Goal: Task Accomplishment & Management: Complete application form

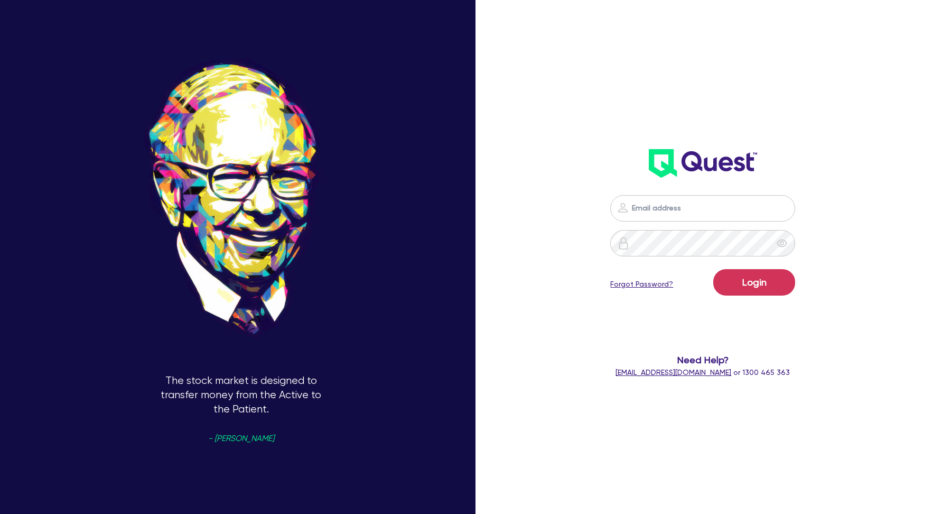
click at [656, 214] on input "email" at bounding box center [702, 208] width 185 height 26
type input "[EMAIL_ADDRESS][DOMAIN_NAME]"
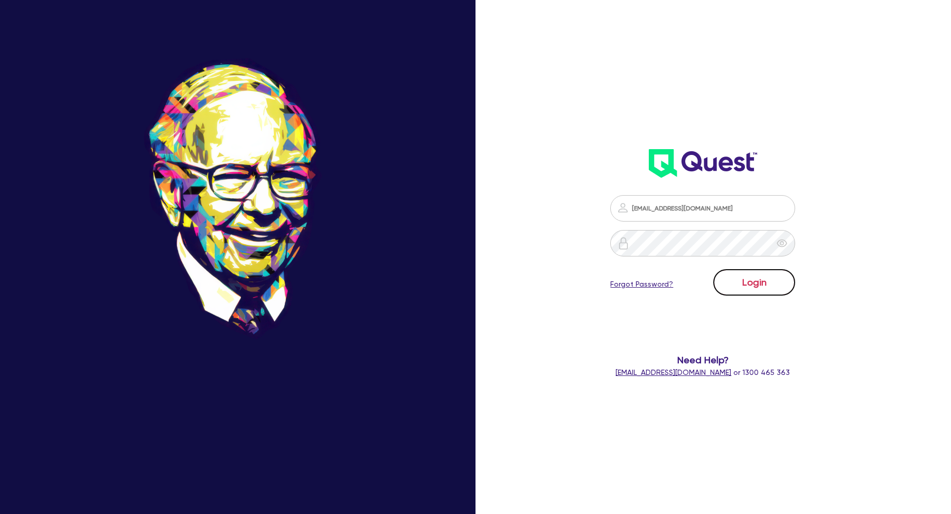
click at [746, 281] on button "Login" at bounding box center [754, 282] width 82 height 26
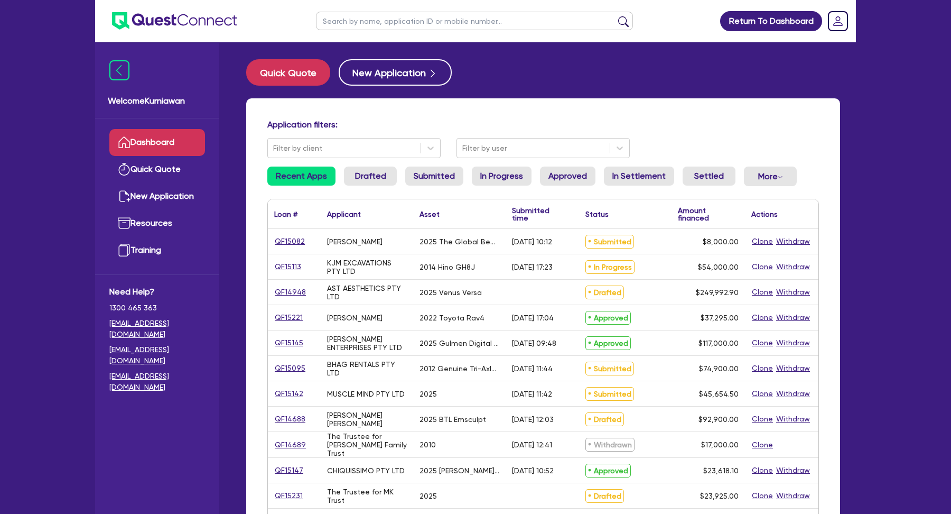
click at [438, 16] on input "text" at bounding box center [474, 21] width 317 height 18
paste input "QF14461"
type input "QF14461"
click at [615, 16] on button "submit" at bounding box center [623, 23] width 17 height 15
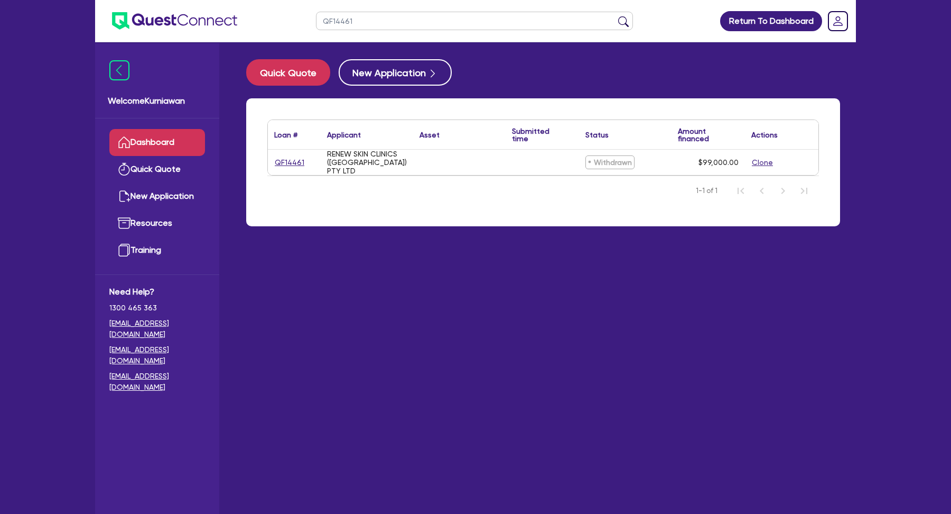
click at [346, 23] on input "QF14461" at bounding box center [474, 21] width 317 height 18
click at [413, 18] on input "QF14461" at bounding box center [474, 21] width 317 height 18
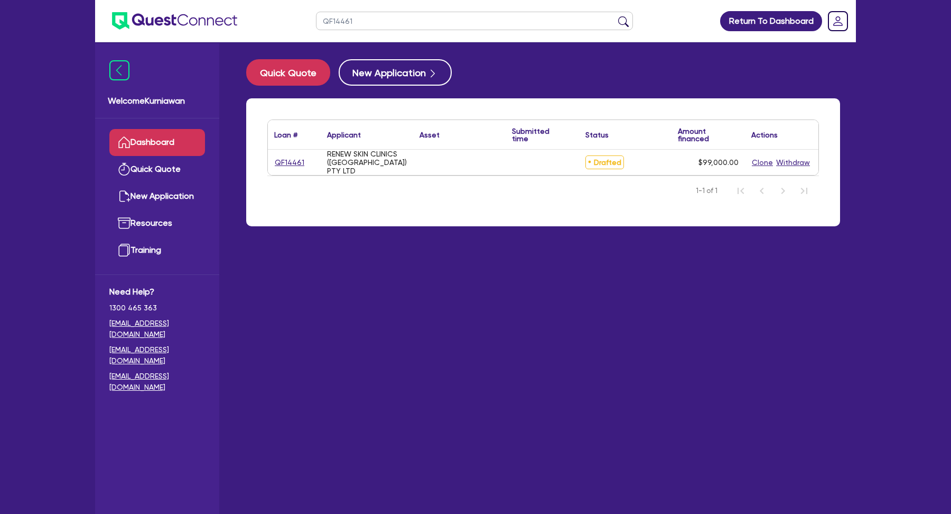
paste input "753"
type input "QF14753"
click at [615, 16] on button "submit" at bounding box center [623, 23] width 17 height 15
click at [292, 163] on link "QF14753" at bounding box center [289, 162] width 31 height 12
click at [294, 162] on link "QF14753" at bounding box center [289, 162] width 31 height 12
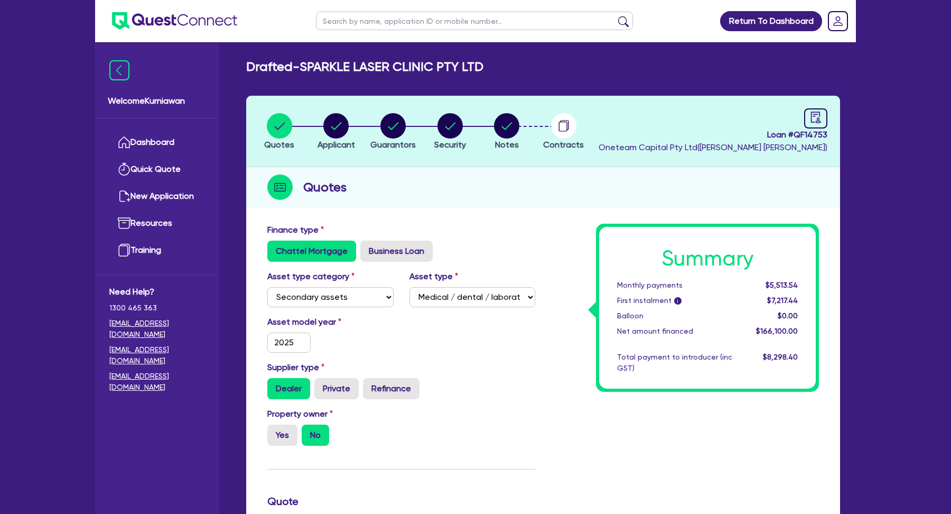
select select "SECONDARY_ASSETS"
select select "MEDICAL_DENTAL_LABORATORY_EQUIPMENT"
click at [561, 128] on circle "button" at bounding box center [563, 125] width 25 height 25
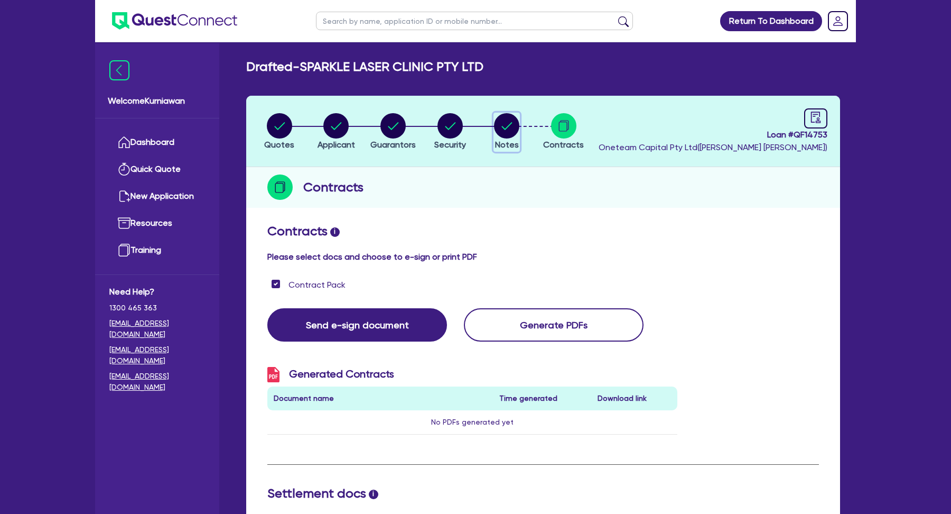
click at [513, 126] on circle "button" at bounding box center [506, 125] width 25 height 25
select select "Other"
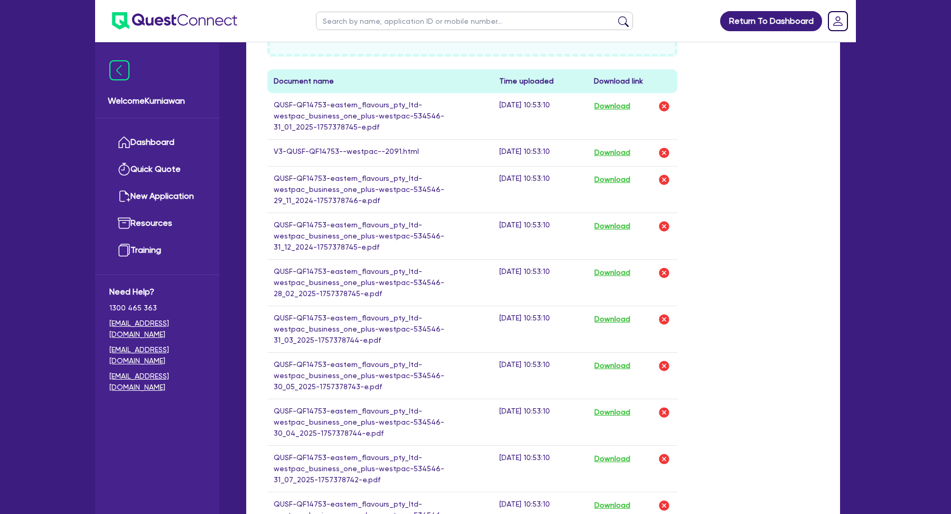
scroll to position [618, 0]
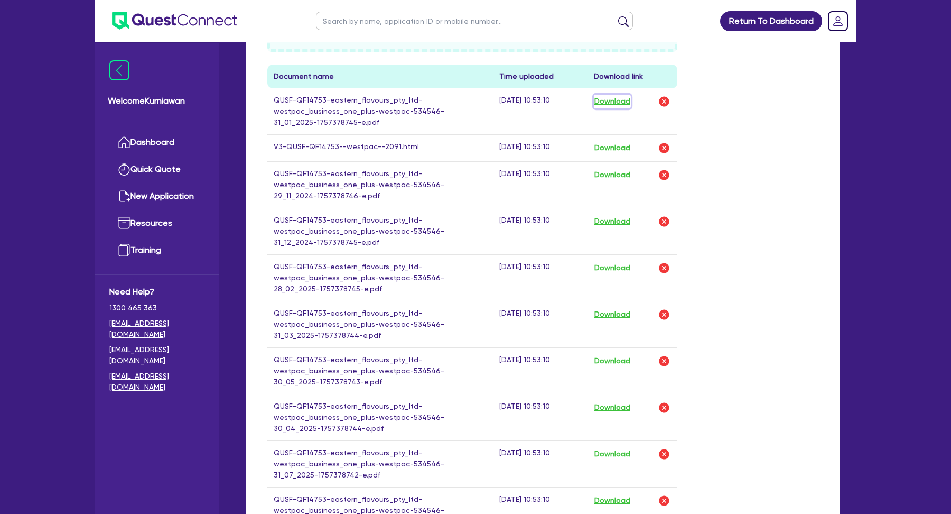
click at [614, 103] on button "Download" at bounding box center [612, 102] width 37 height 14
click at [614, 147] on button "Download" at bounding box center [612, 148] width 37 height 14
click at [615, 170] on button "Download" at bounding box center [612, 175] width 37 height 14
click at [614, 222] on button "Download" at bounding box center [612, 222] width 37 height 14
click at [613, 265] on button "Download" at bounding box center [612, 268] width 37 height 14
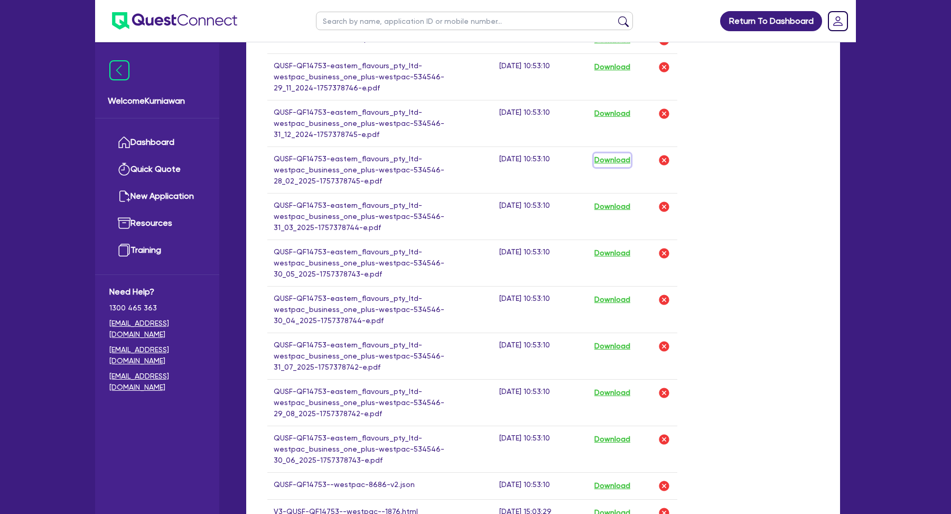
scroll to position [728, 0]
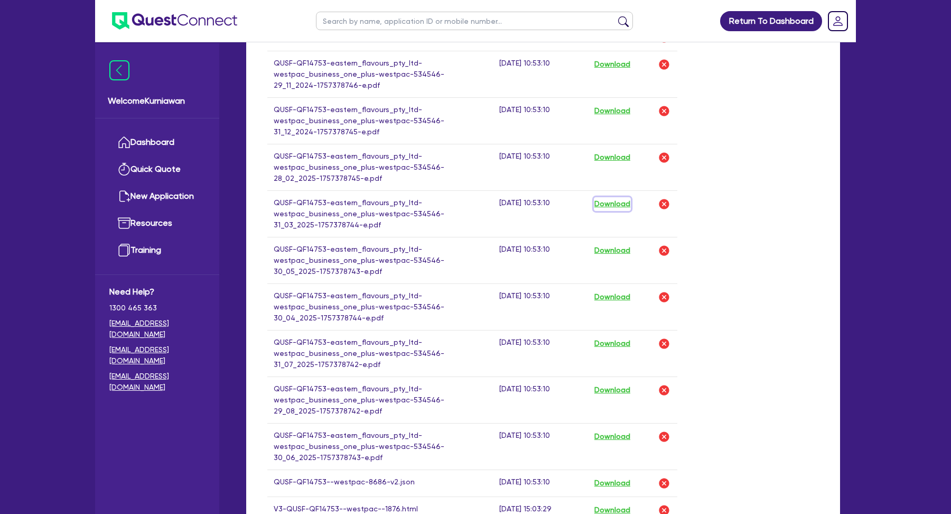
click at [617, 207] on button "Download" at bounding box center [612, 204] width 37 height 14
click at [620, 250] on button "Download" at bounding box center [612, 251] width 37 height 14
click at [615, 298] on button "Download" at bounding box center [612, 297] width 37 height 14
click at [615, 345] on button "Download" at bounding box center [612, 344] width 37 height 14
click at [609, 389] on button "Download" at bounding box center [612, 390] width 37 height 14
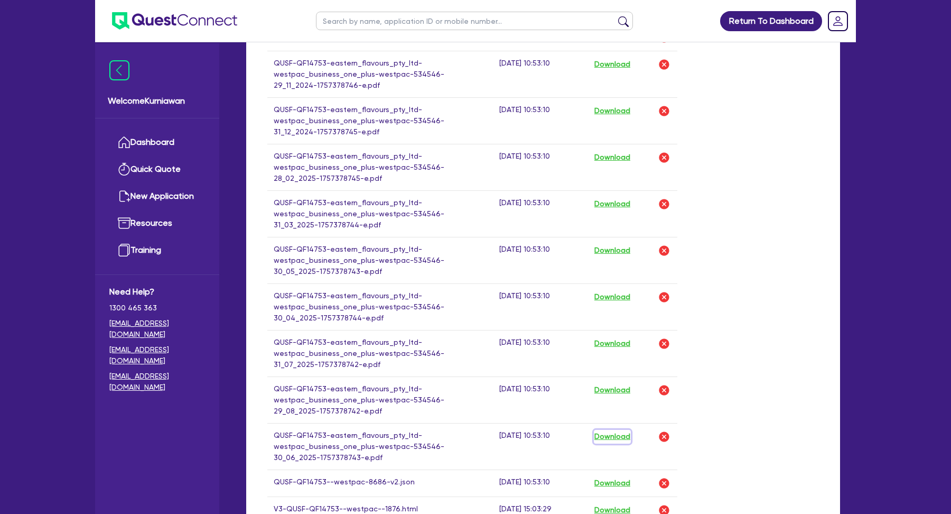
click at [610, 434] on button "Download" at bounding box center [612, 437] width 37 height 14
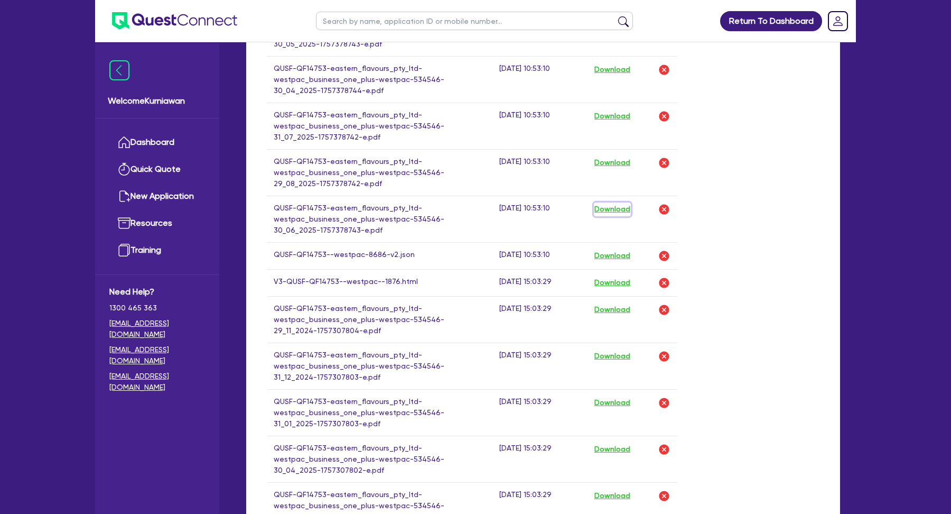
scroll to position [959, 0]
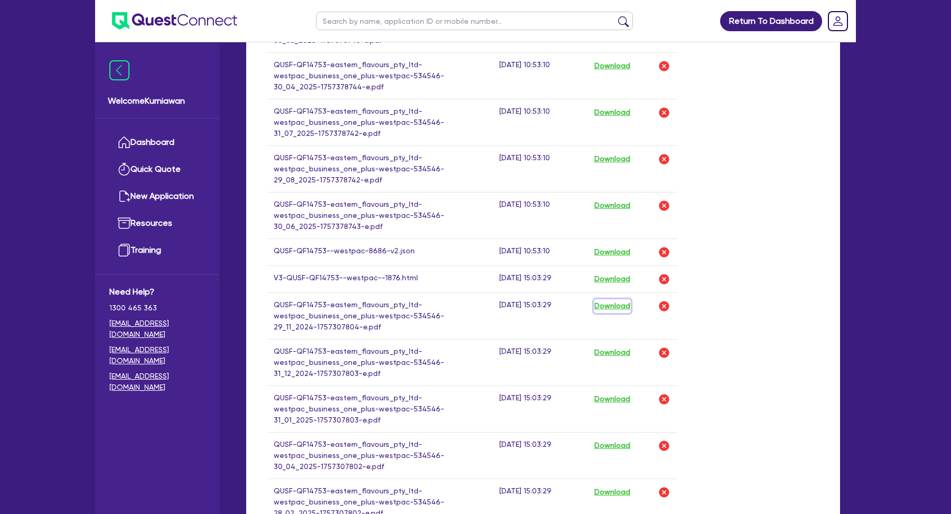
click at [610, 309] on button "Download" at bounding box center [612, 306] width 37 height 14
click at [614, 347] on button "Download" at bounding box center [612, 353] width 37 height 14
click at [617, 401] on button "Download" at bounding box center [612, 399] width 37 height 14
click at [615, 444] on button "Download" at bounding box center [612, 446] width 37 height 14
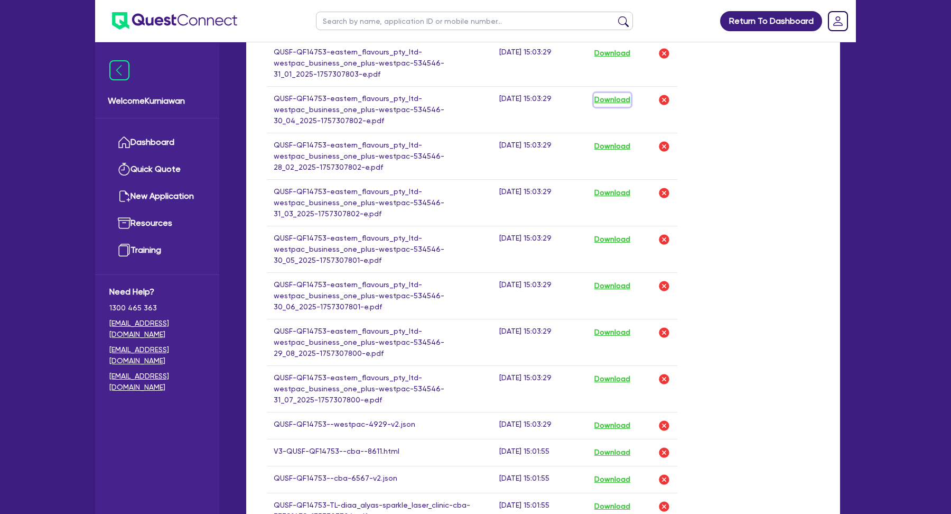
scroll to position [1290, 0]
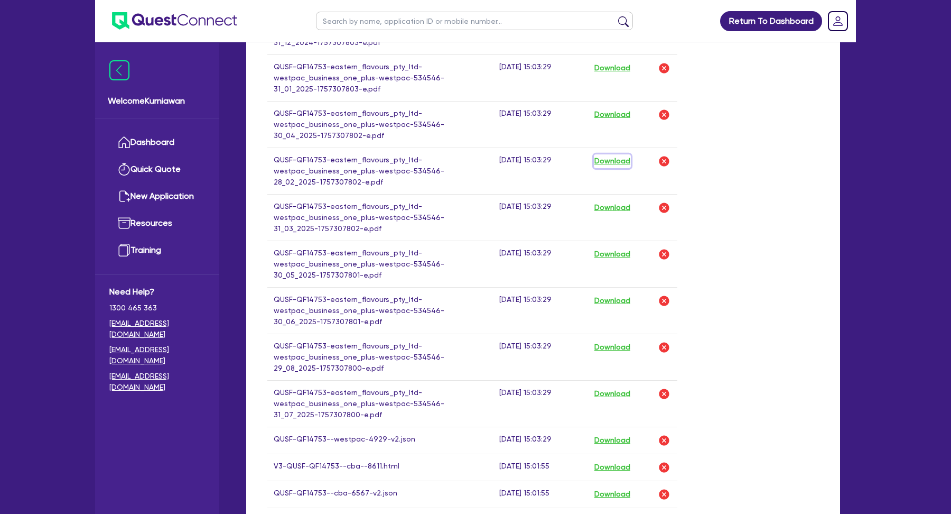
click at [621, 166] on button "Download" at bounding box center [612, 161] width 37 height 14
click at [620, 202] on button "Download" at bounding box center [612, 208] width 37 height 14
click at [619, 254] on button "Download" at bounding box center [612, 254] width 37 height 14
click at [615, 302] on button "Download" at bounding box center [612, 301] width 37 height 14
click at [612, 344] on button "Download" at bounding box center [612, 347] width 37 height 14
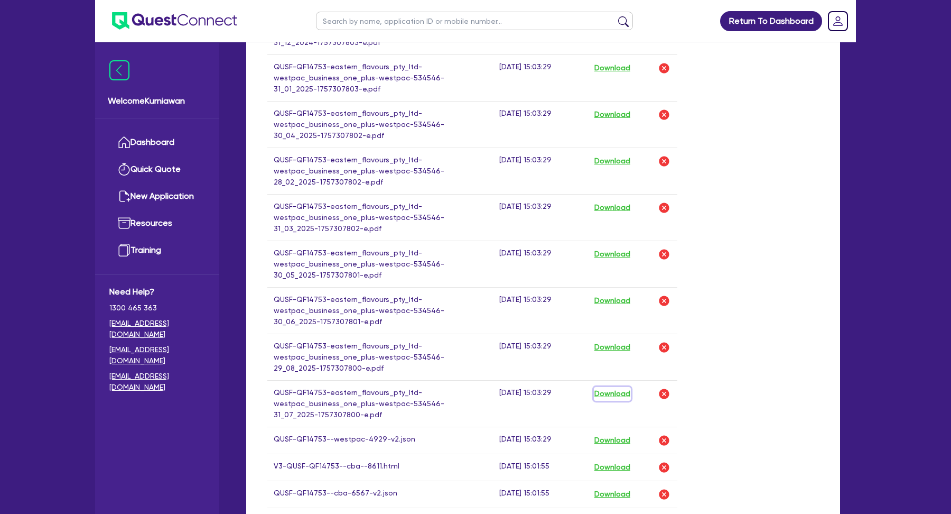
click at [615, 394] on button "Download" at bounding box center [612, 394] width 37 height 14
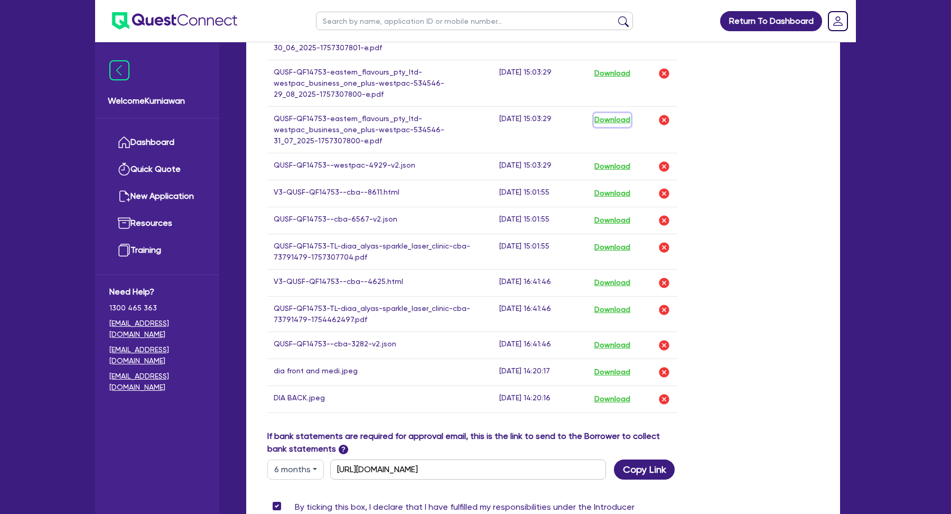
scroll to position [1565, 0]
click at [421, 296] on td "QUSF-QF14753-TL-diaa_alyas-sparkle_laser_clinic-cba-73791479-1754462497.pdf" at bounding box center [380, 312] width 226 height 35
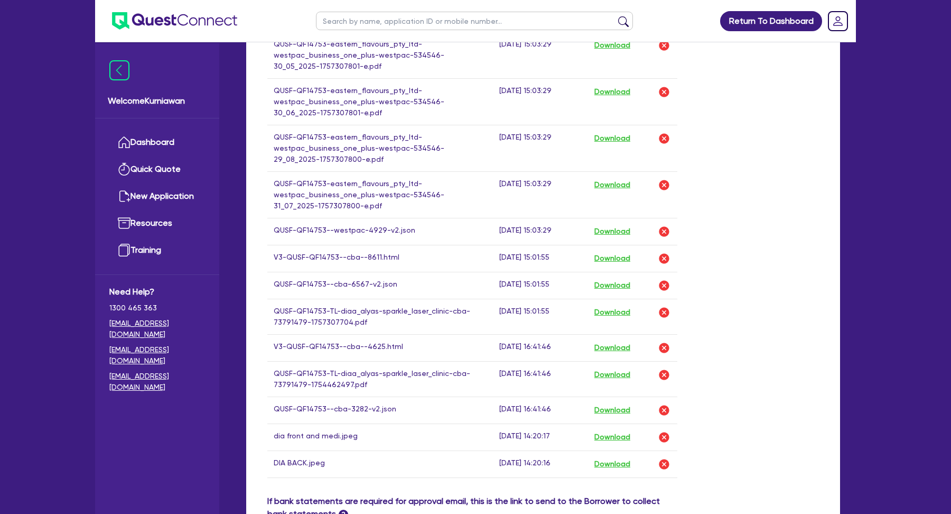
scroll to position [507, 0]
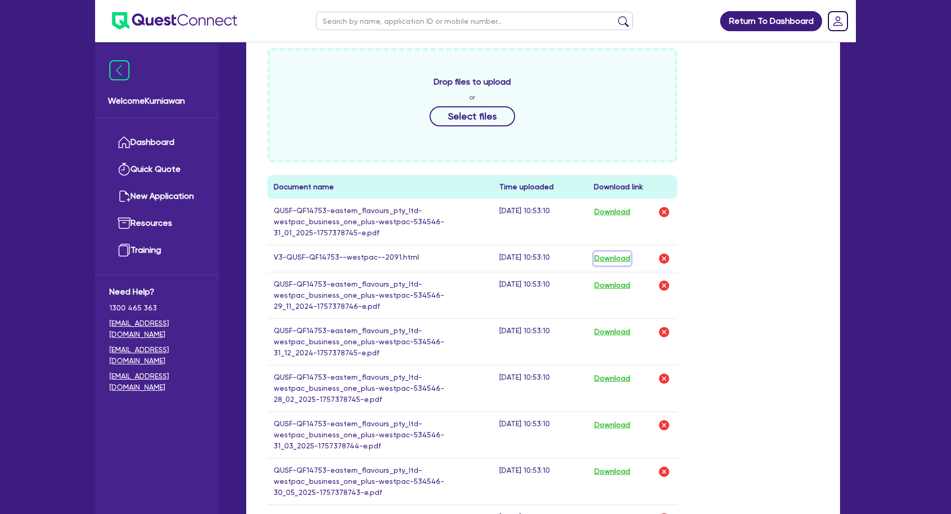
click at [605, 256] on button "Download" at bounding box center [612, 259] width 37 height 14
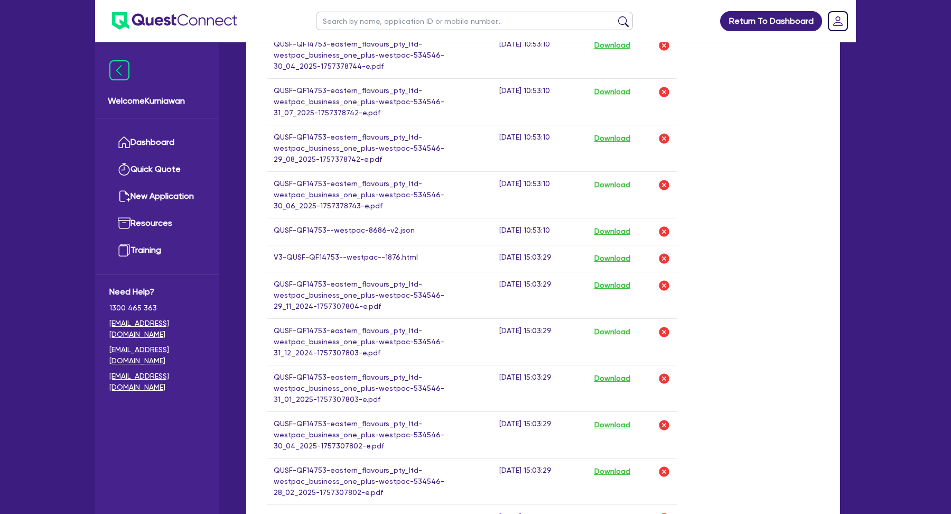
click at [611, 260] on button "Download" at bounding box center [612, 259] width 37 height 14
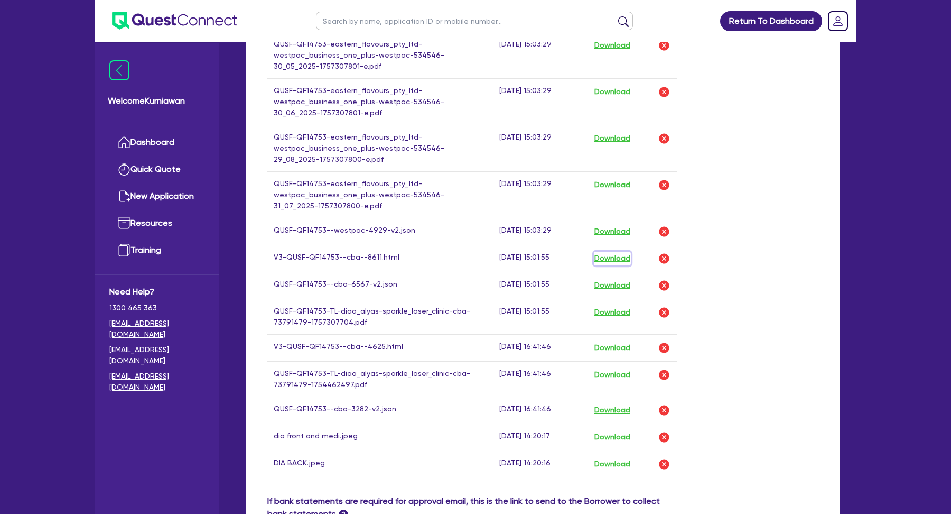
click at [604, 258] on button "Download" at bounding box center [612, 259] width 37 height 14
click at [616, 347] on button "Download" at bounding box center [612, 348] width 37 height 14
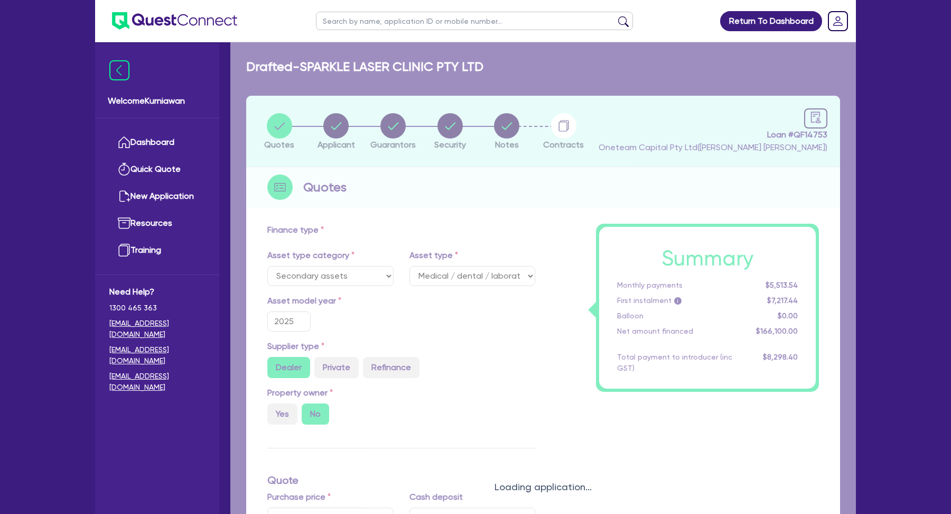
select select "SECONDARY_ASSETS"
select select "MEDICAL_DENTAL_LABORATORY_EQUIPMENT"
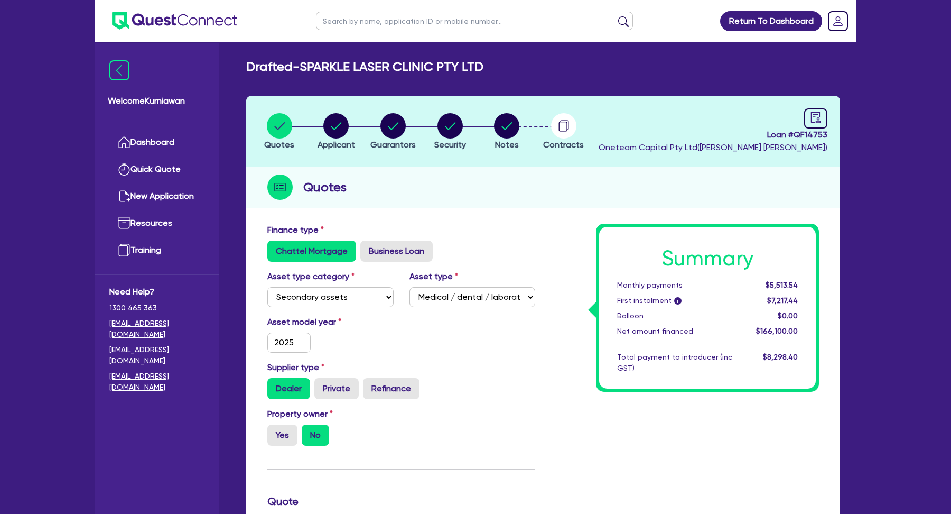
click at [523, 131] on li "Notes" at bounding box center [506, 131] width 57 height 37
click at [518, 131] on circle "button" at bounding box center [506, 125] width 25 height 25
select select "Other"
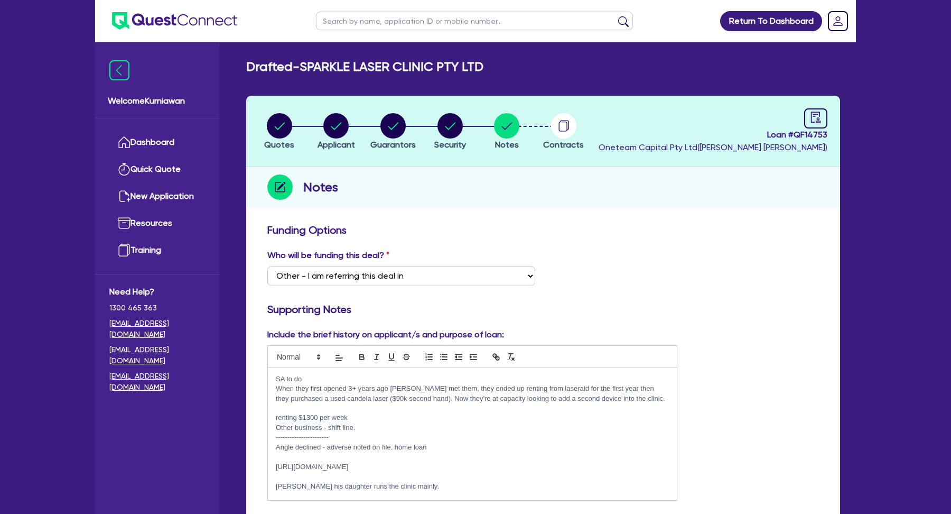
click at [498, 20] on input "text" at bounding box center [474, 21] width 317 height 18
paste input "QF14461"
type input "QF14461"
click button "submit" at bounding box center [623, 23] width 17 height 15
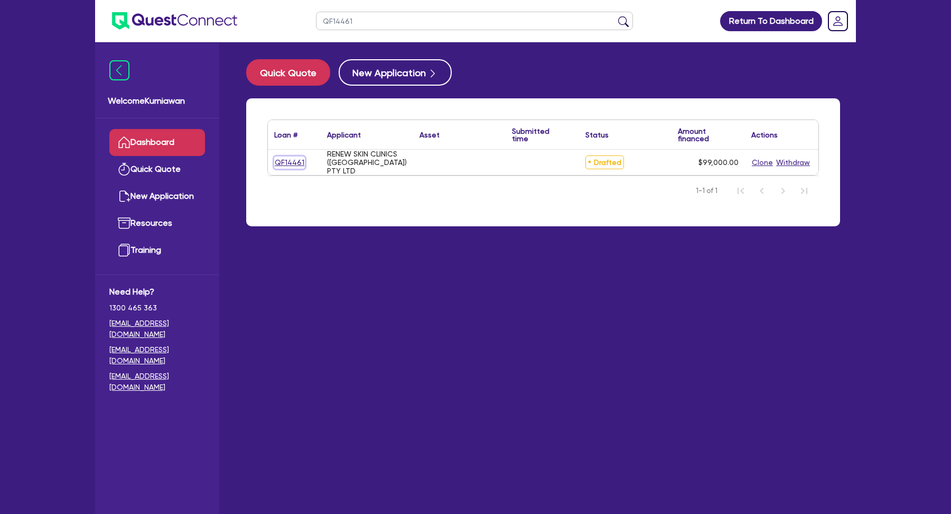
click at [292, 159] on link "QF14461" at bounding box center [289, 162] width 31 height 12
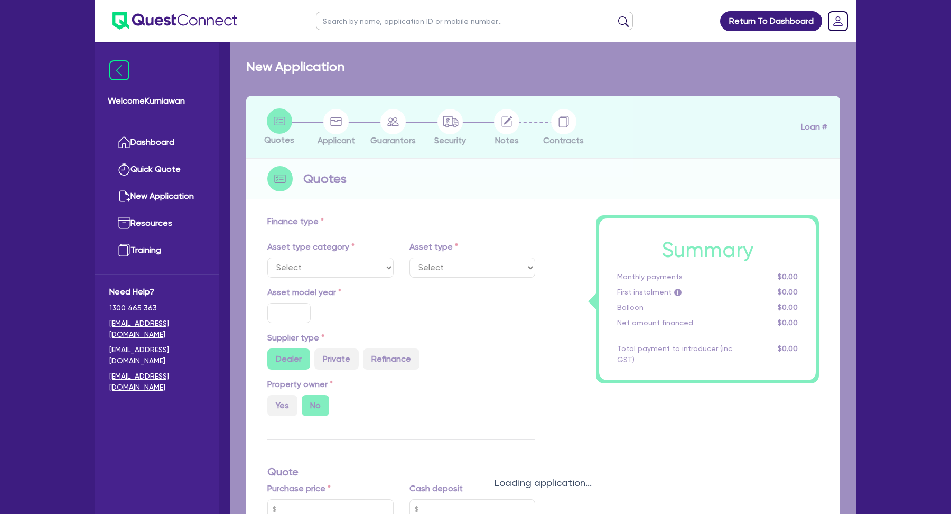
type input "99,000"
type input "4"
type input "3,960"
type input "10.5"
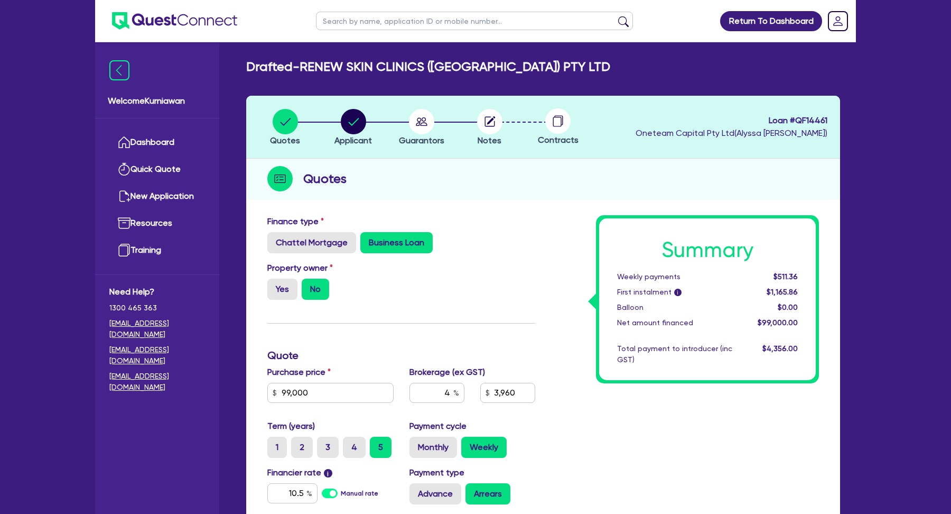
click at [555, 126] on icon at bounding box center [557, 122] width 8 height 10
click at [491, 125] on circle "button" at bounding box center [489, 121] width 25 height 25
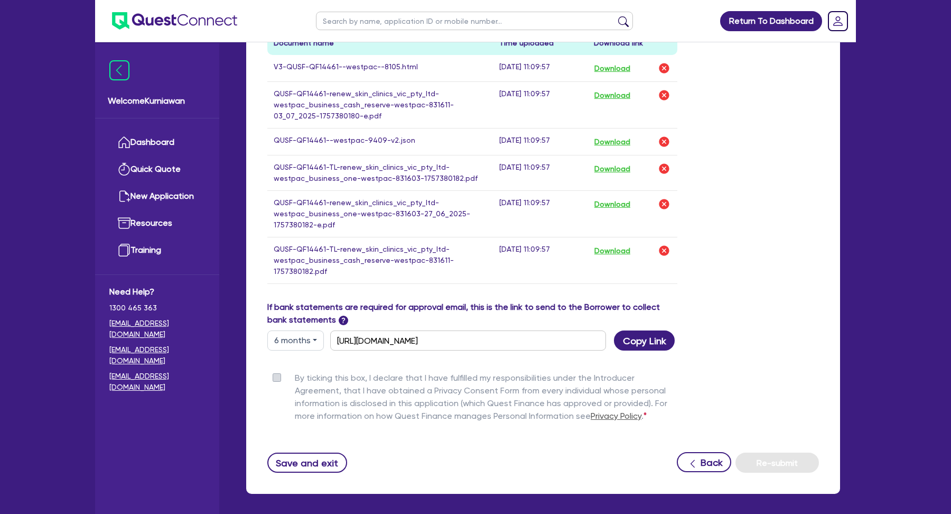
scroll to position [634, 0]
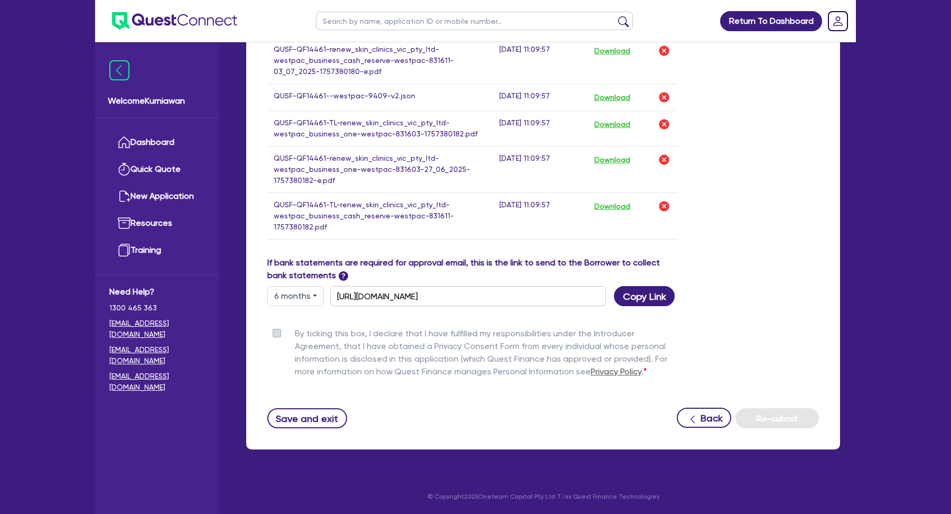
click at [790, 236] on div "Drop files to upload or Select files Document name Time uploaded Download link …" at bounding box center [543, 58] width 568 height 396
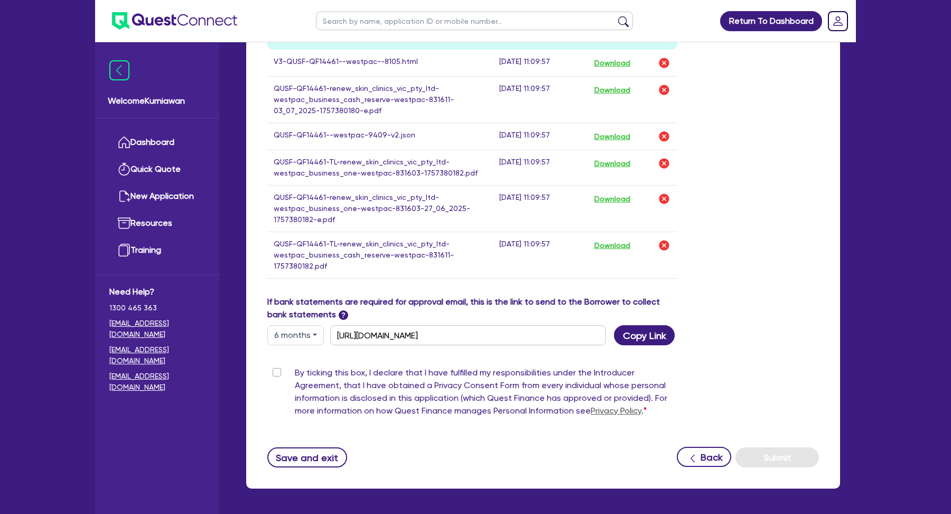
scroll to position [593, 0]
